Goal: Navigation & Orientation: Find specific page/section

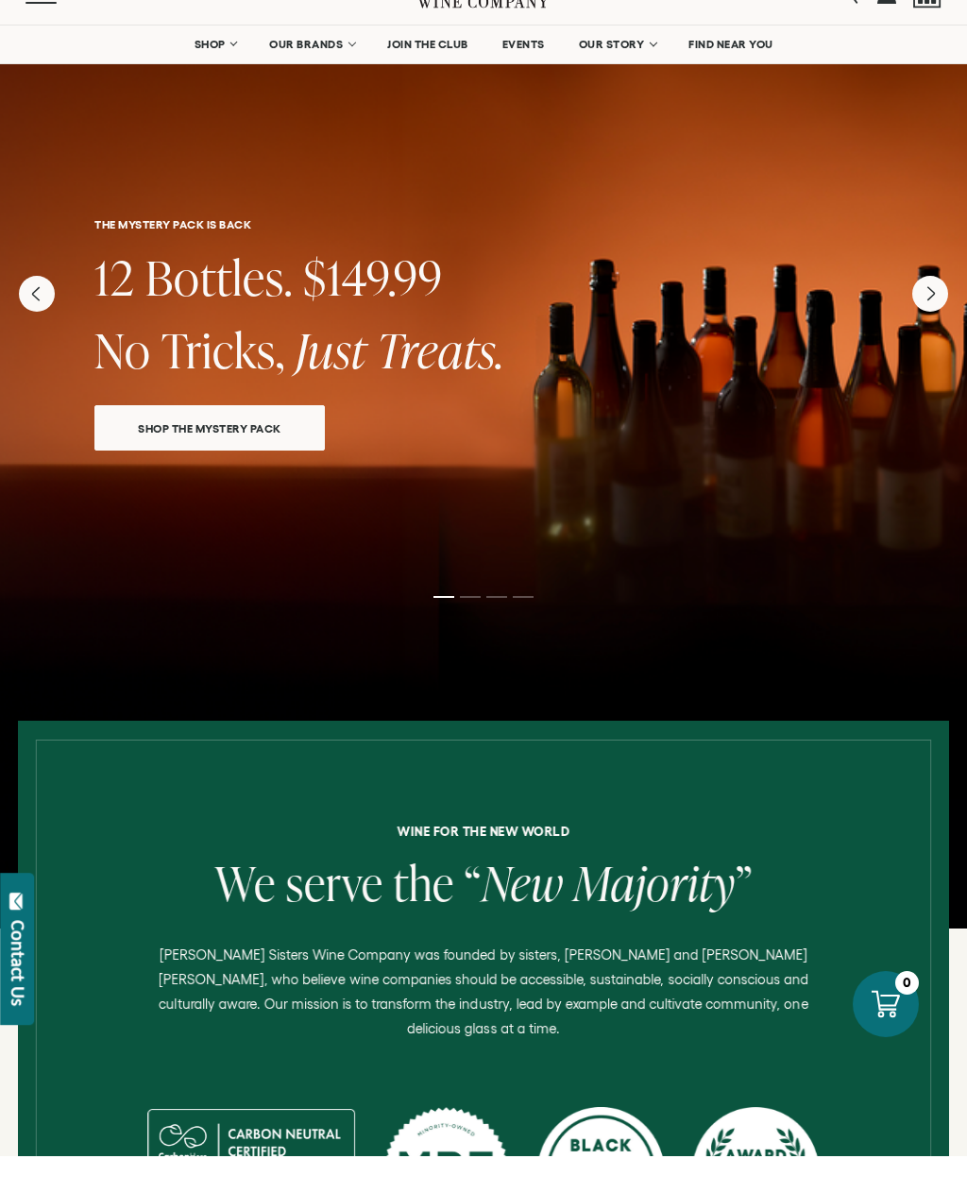
scroll to position [40, 0]
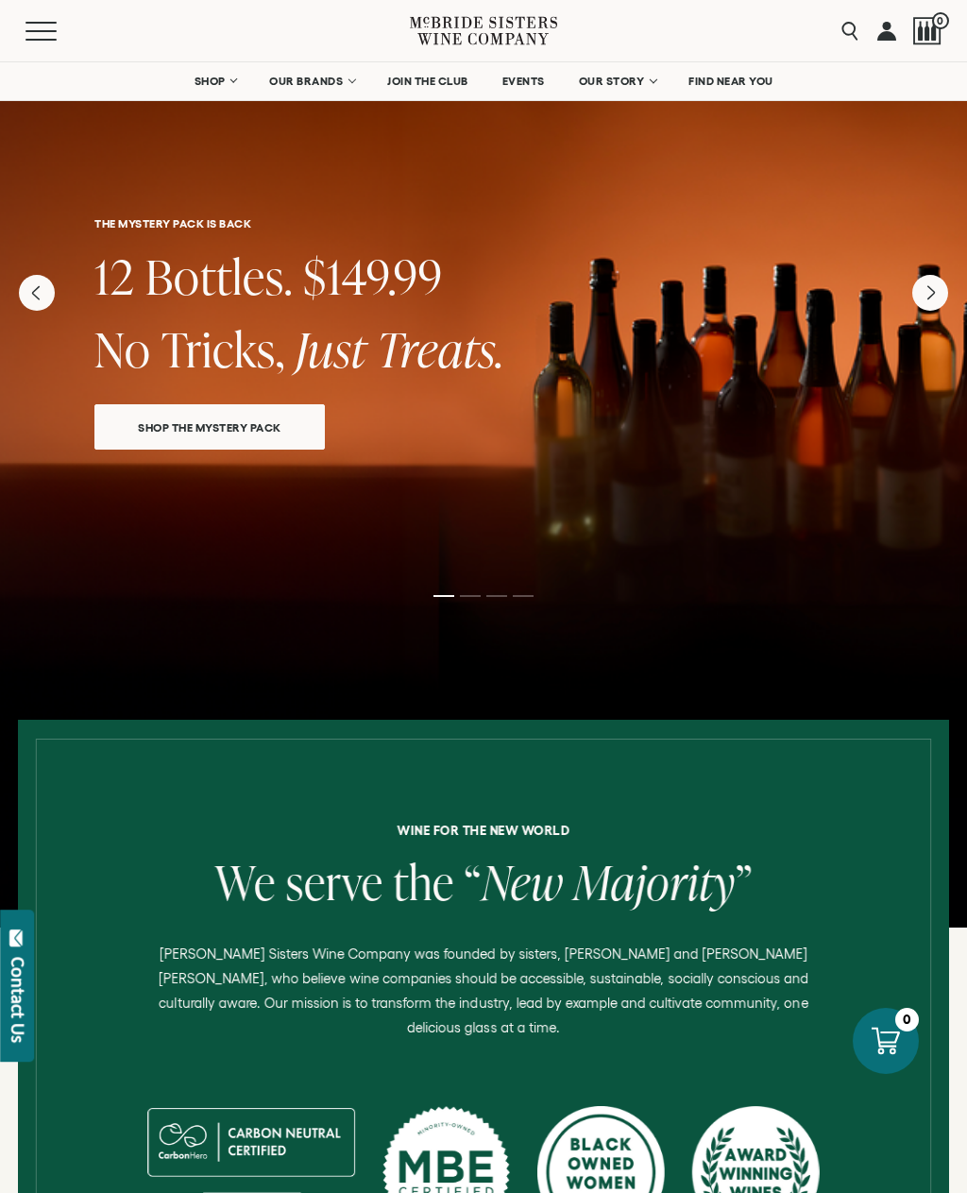
click at [774, 609] on div at bounding box center [483, 474] width 967 height 907
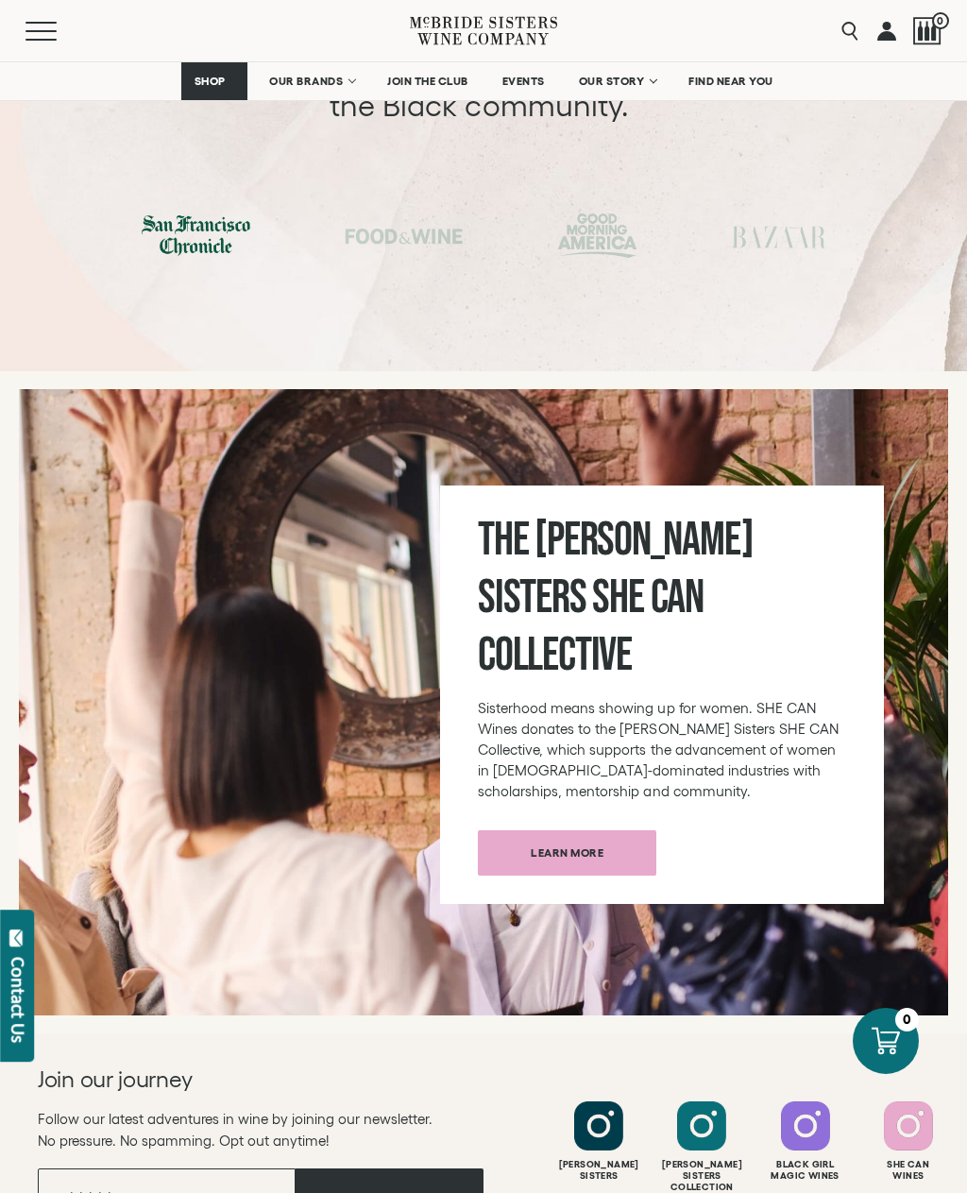
scroll to position [6551, 0]
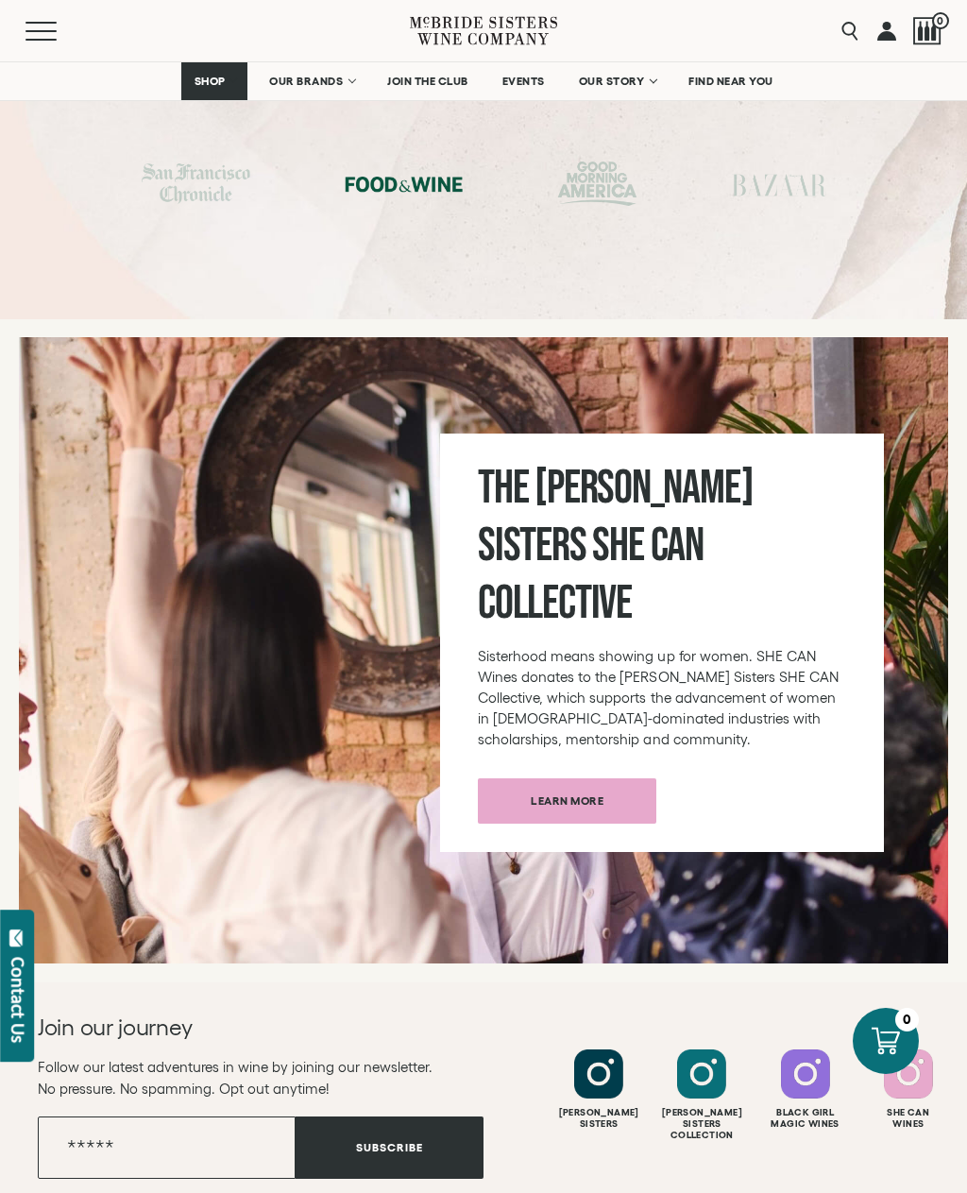
click at [598, 1049] on div at bounding box center [598, 1073] width 49 height 49
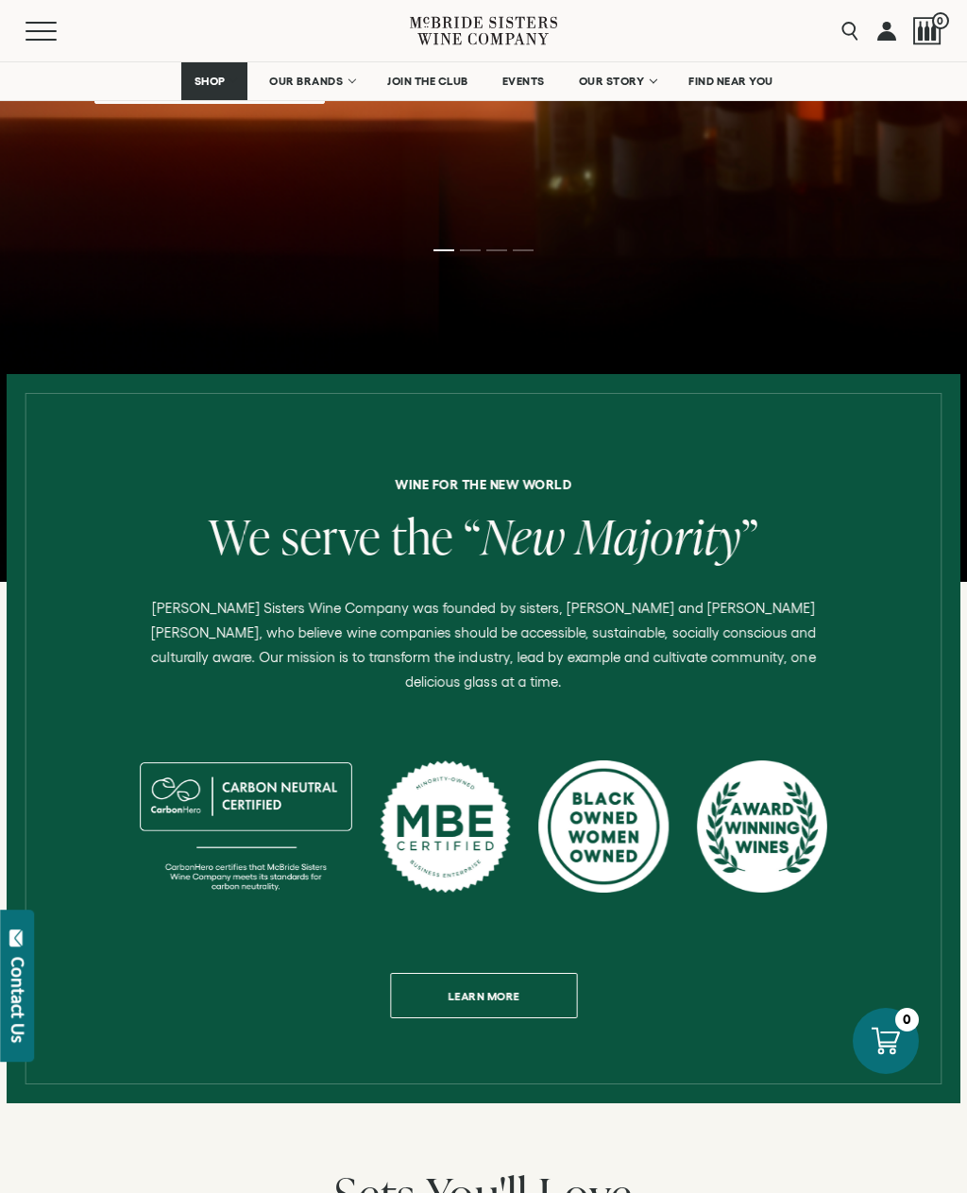
scroll to position [0, 0]
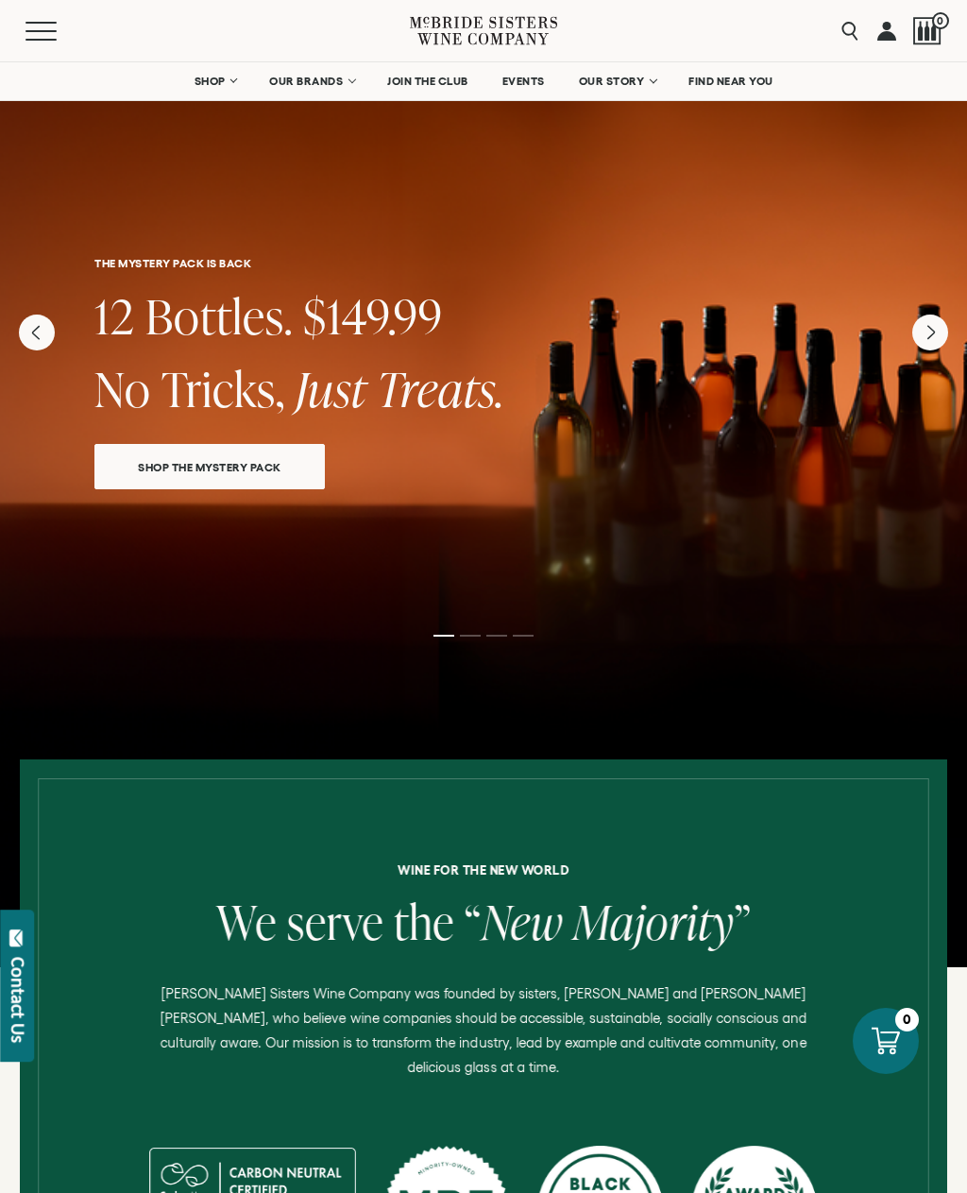
click at [42, 35] on button "Menu" at bounding box center [59, 31] width 68 height 19
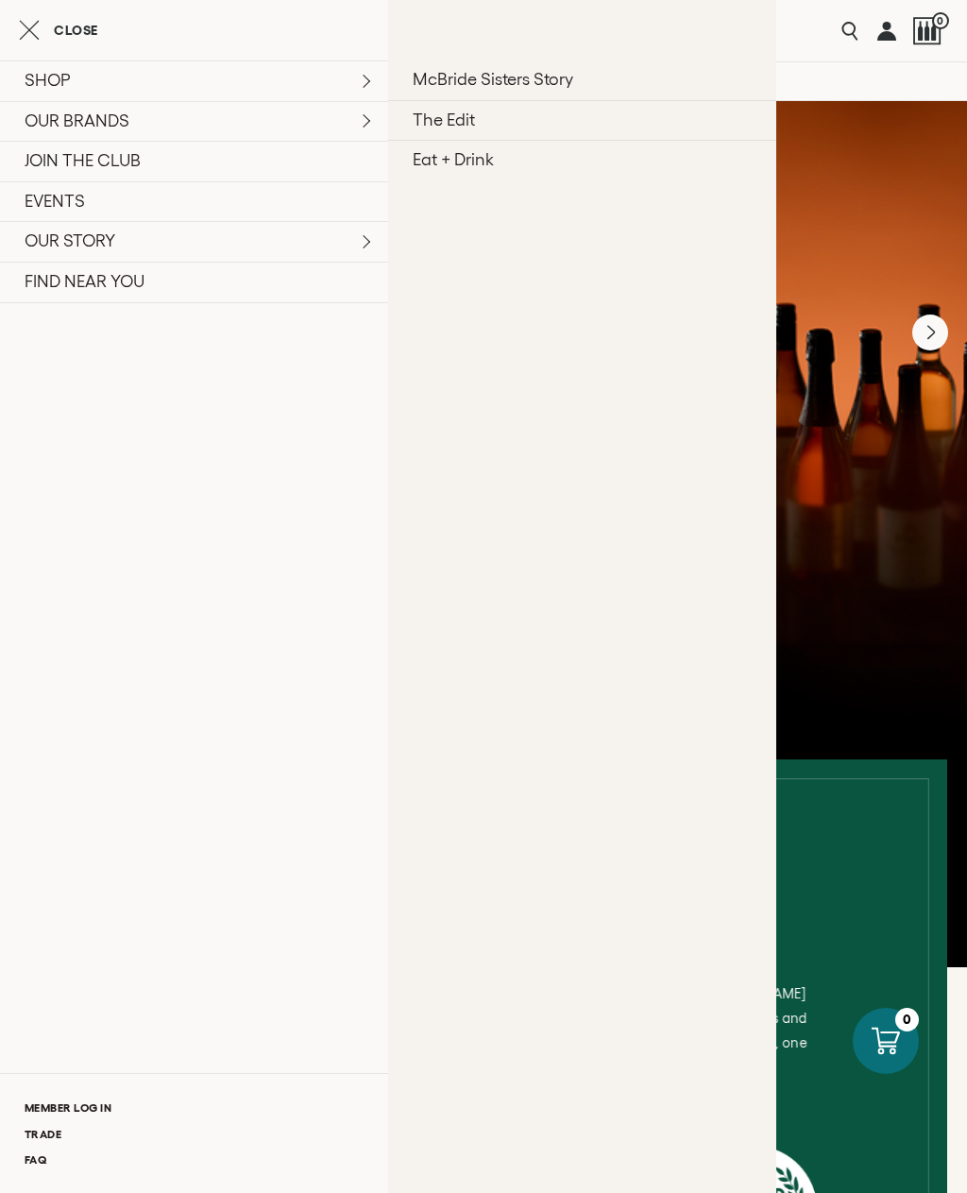
click at [534, 88] on link "McBride Sisters Story" at bounding box center [582, 80] width 388 height 40
click at [43, 23] on button "Close" at bounding box center [58, 30] width 79 height 23
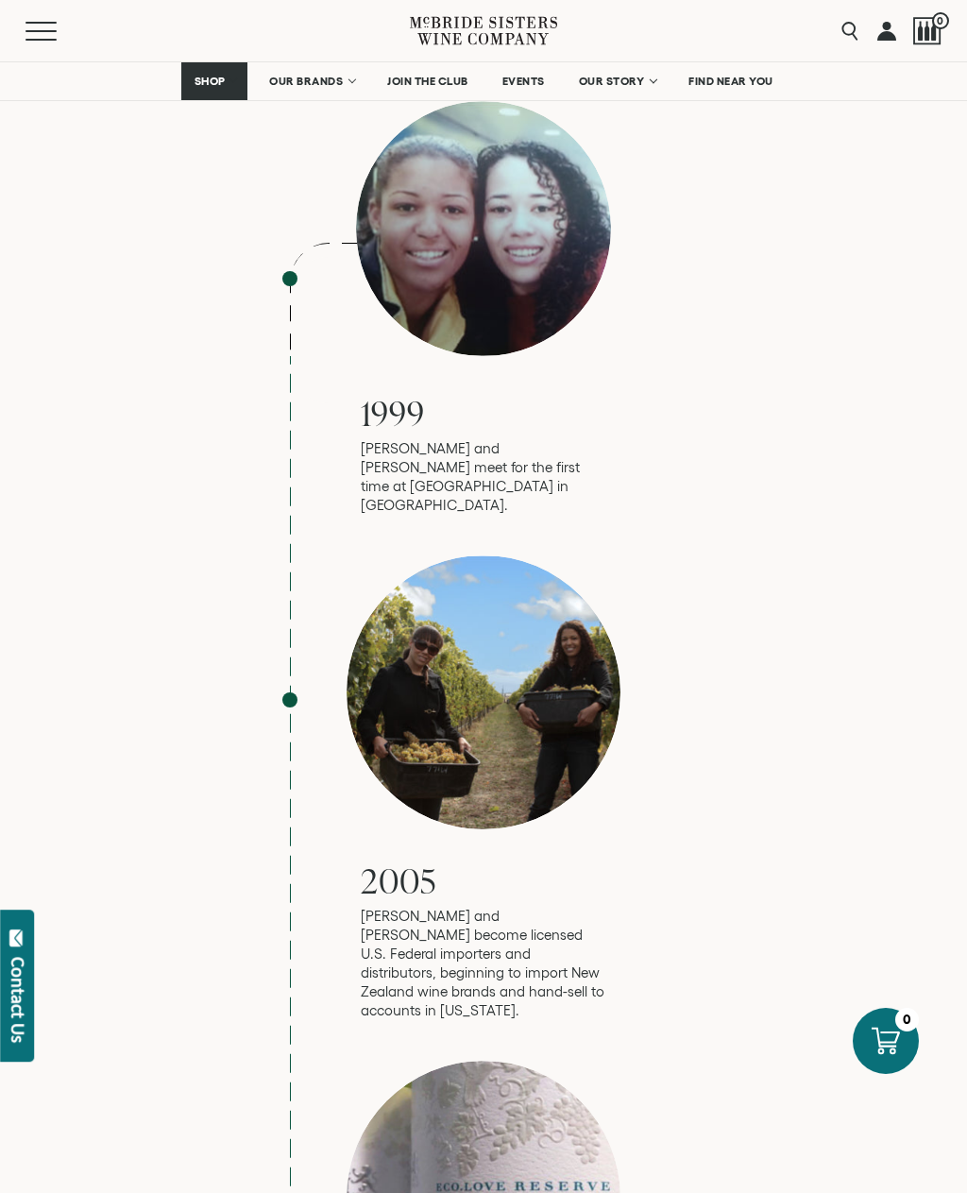
scroll to position [1847, 0]
